Goal: Ask a question

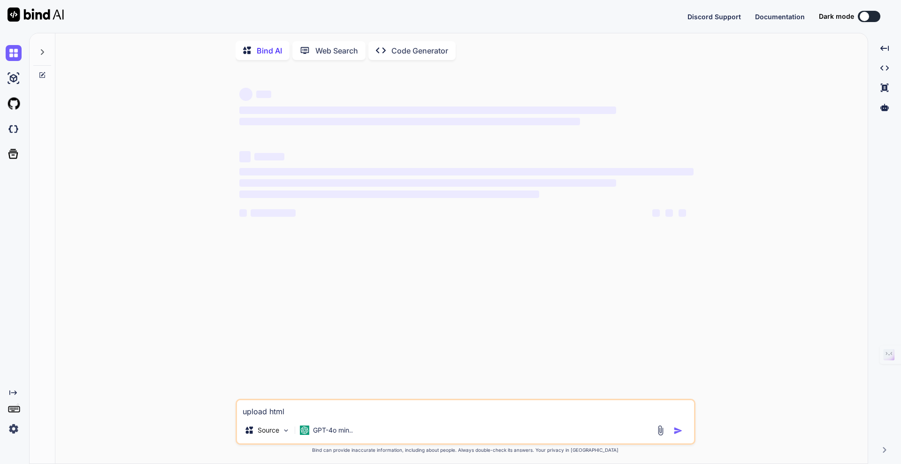
click at [14, 428] on img at bounding box center [14, 429] width 16 height 16
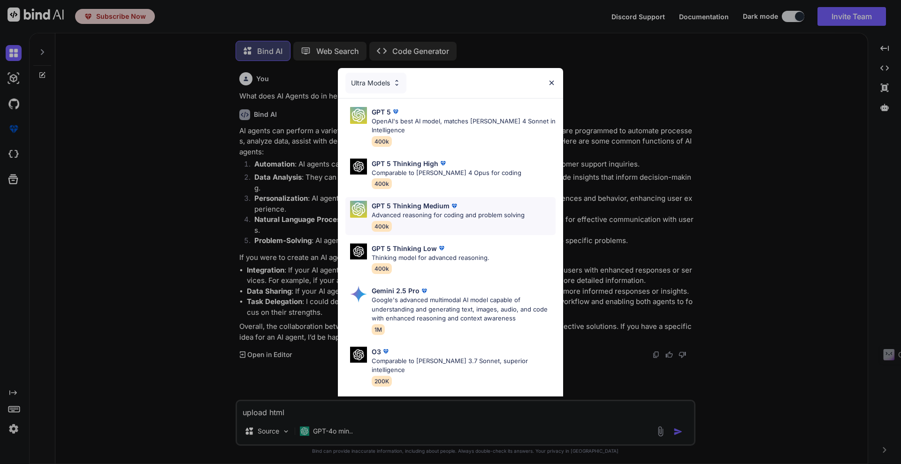
scroll to position [4, 0]
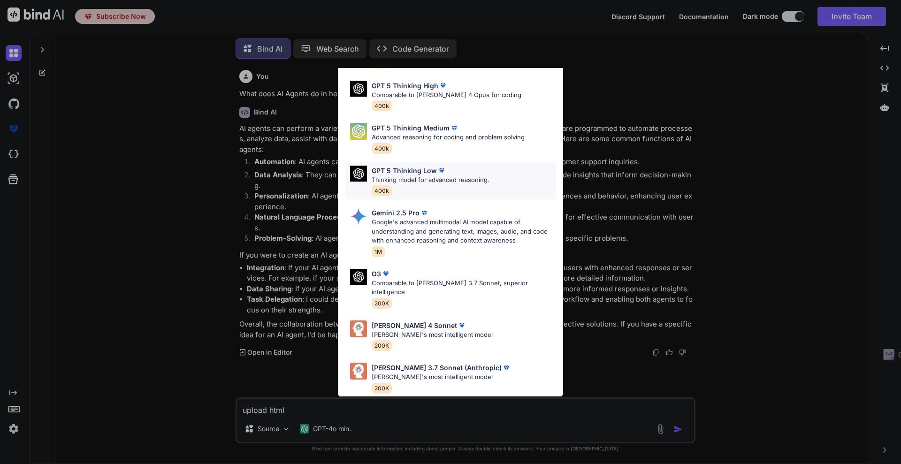
type textarea "x"
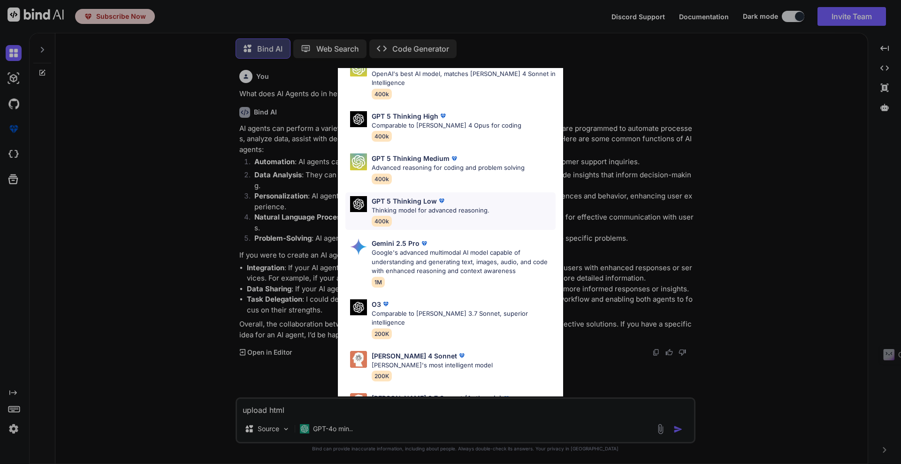
scroll to position [0, 0]
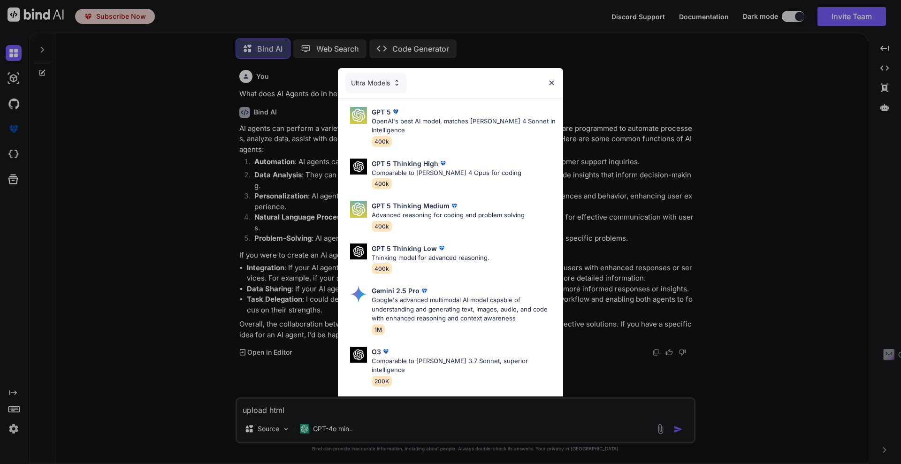
click at [768, 202] on div "Ultra Models GPT 5 OpenAI's best AI model, matches [PERSON_NAME] 4 Sonnet in In…" at bounding box center [450, 232] width 901 height 464
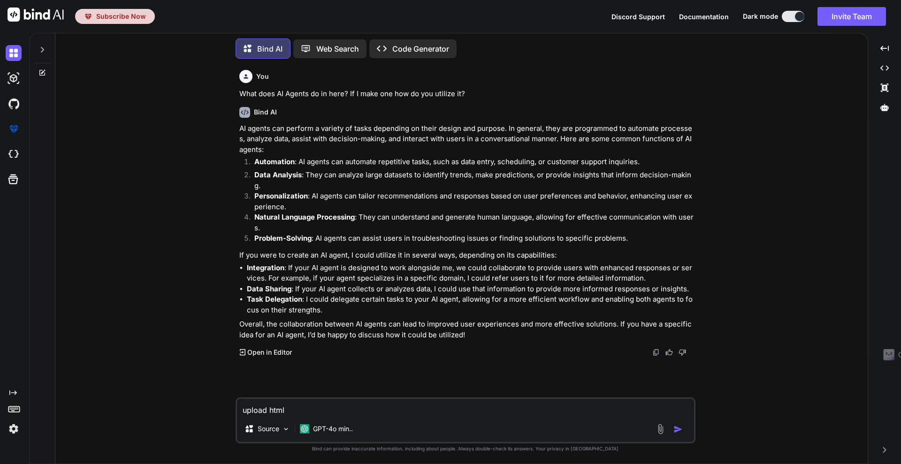
drag, startPoint x: 43, startPoint y: 248, endPoint x: 42, endPoint y: 260, distance: 11.8
click at [44, 248] on div at bounding box center [43, 247] width 26 height 433
click at [12, 430] on img at bounding box center [14, 429] width 16 height 16
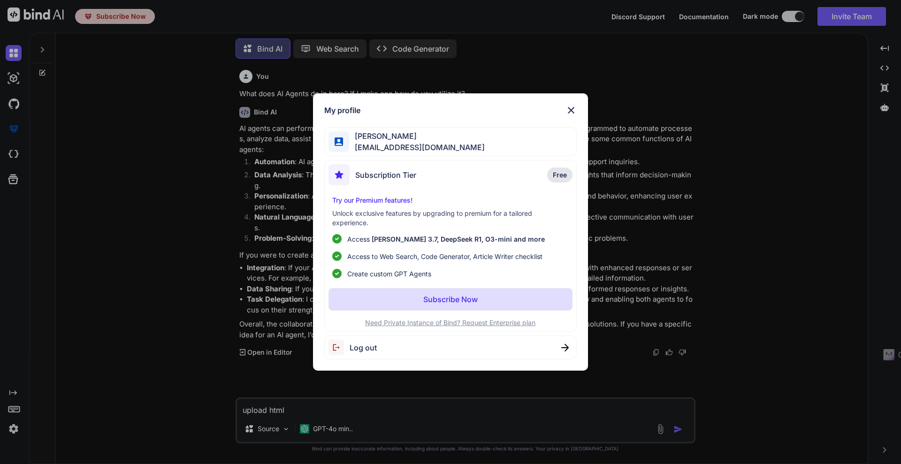
click at [500, 173] on div "Subscription Tier Free" at bounding box center [451, 176] width 245 height 25
click at [569, 111] on img at bounding box center [571, 110] width 11 height 11
